Goal: Navigation & Orientation: Find specific page/section

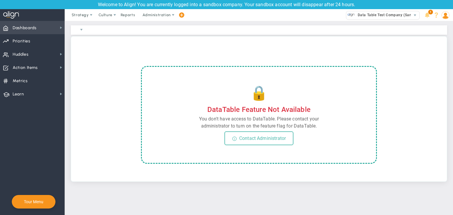
click at [52, 30] on span "Dashboards Dashboards" at bounding box center [32, 27] width 65 height 13
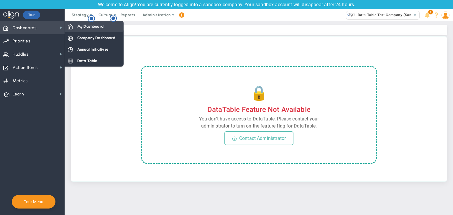
click at [92, 30] on div "My Dashboard" at bounding box center [94, 27] width 59 height 12
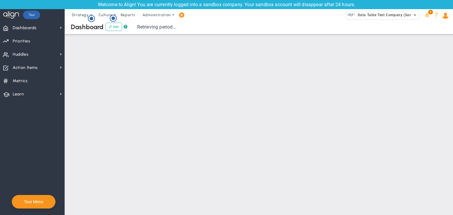
click at [382, 14] on span "Data Table Test Company (Sandbox)" at bounding box center [388, 15] width 67 height 8
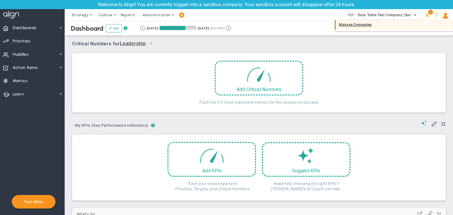
click at [361, 24] on div "Manage Companies" at bounding box center [394, 25] width 118 height 10
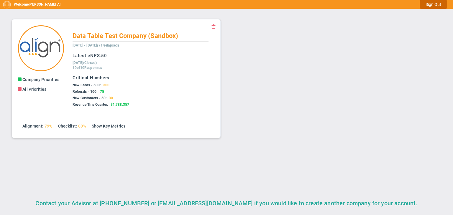
click at [436, 5] on button "Sign Out" at bounding box center [433, 4] width 27 height 9
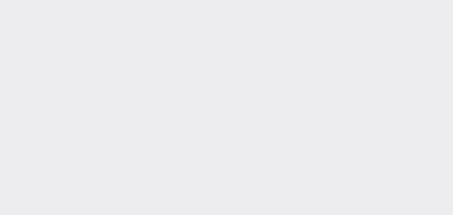
click at [436, 5] on div "Welcome [PERSON_NAME] A ! Sign Out Accept Invite Accept Viewer Invite All Prior…" at bounding box center [226, 107] width 453 height 215
